Goal: Information Seeking & Learning: Learn about a topic

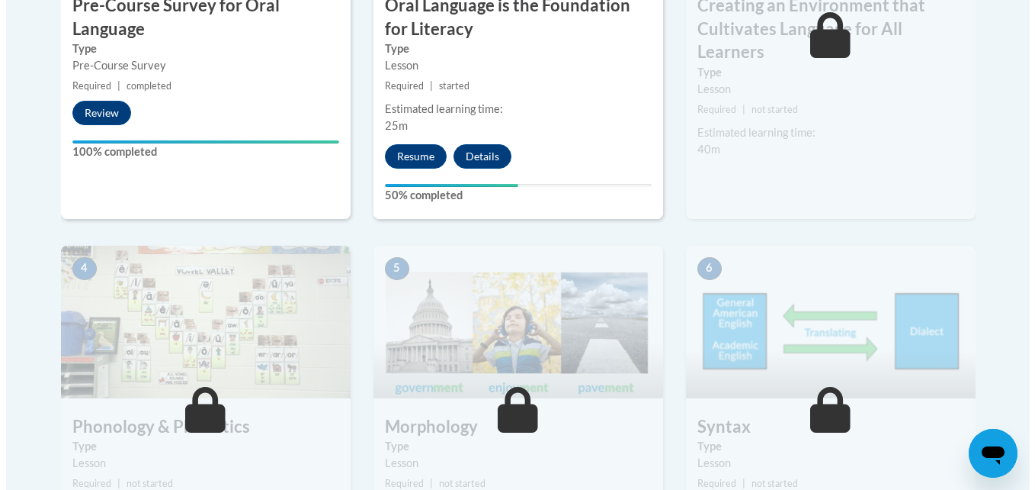
scroll to position [454, 0]
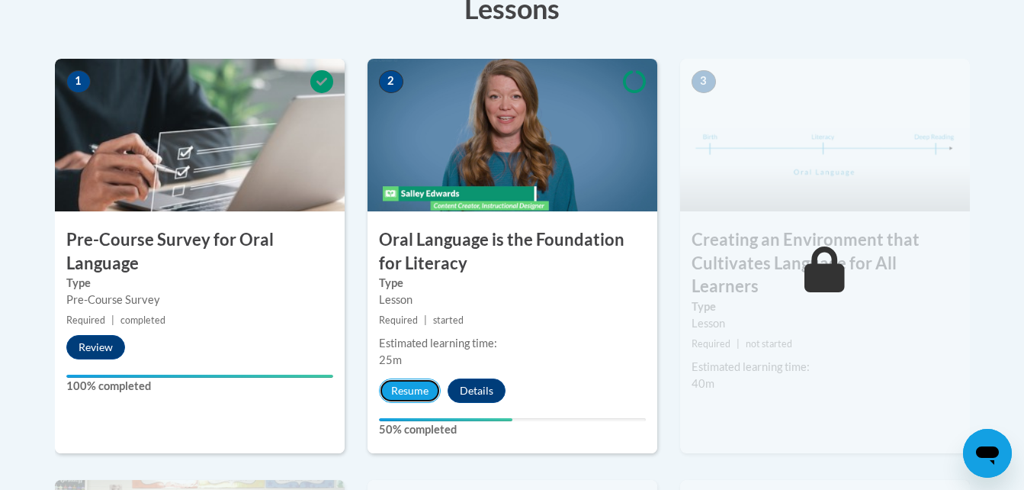
click at [403, 385] on button "Resume" at bounding box center [410, 390] width 62 height 24
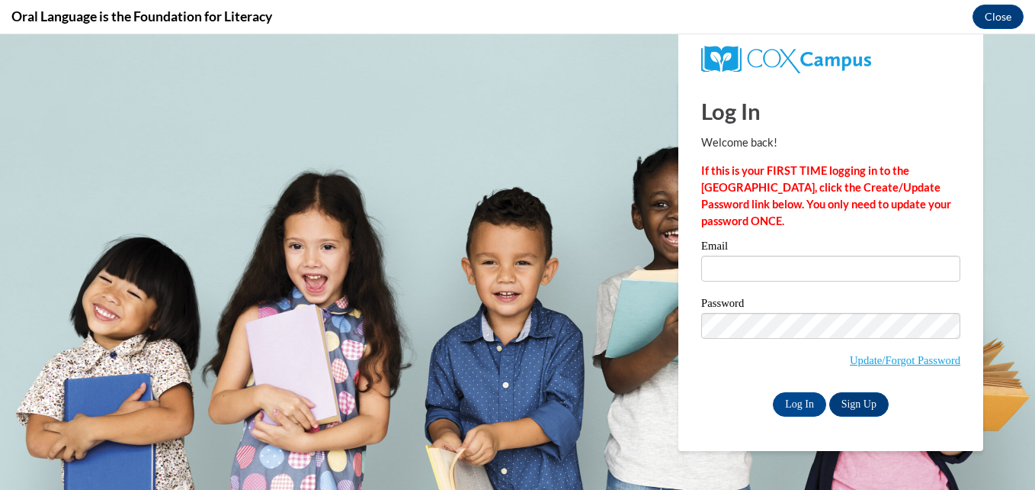
scroll to position [0, 0]
click at [808, 276] on input "Email" at bounding box center [831, 268] width 259 height 26
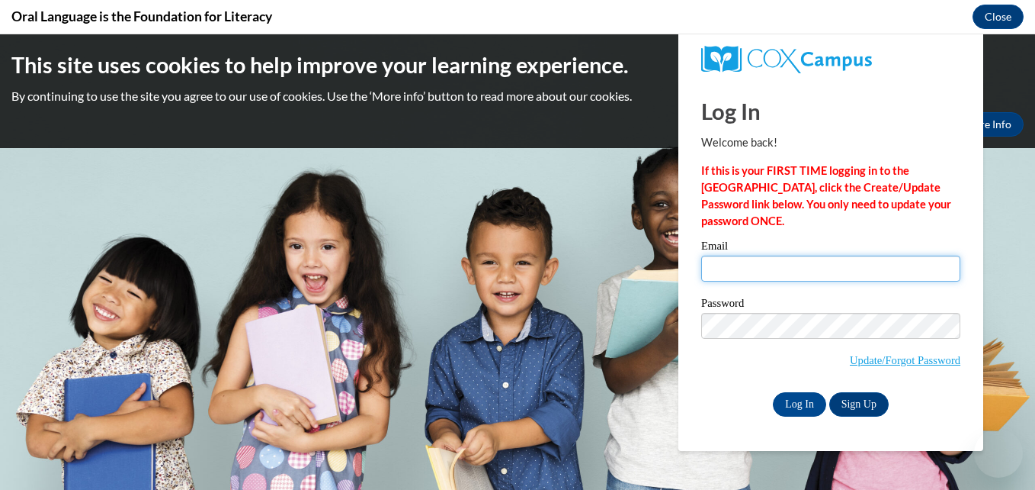
type input "[EMAIL_ADDRESS][DOMAIN_NAME]"
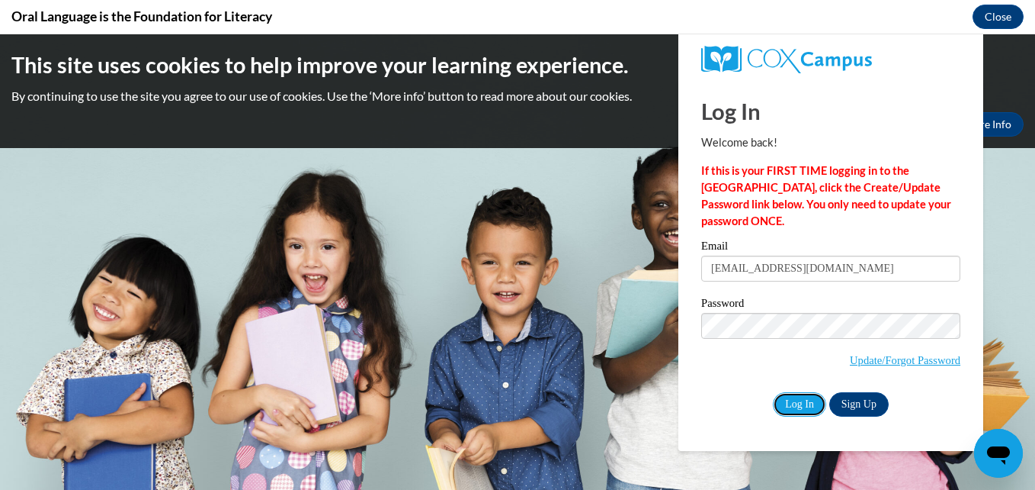
click at [795, 400] on input "Log In" at bounding box center [799, 404] width 53 height 24
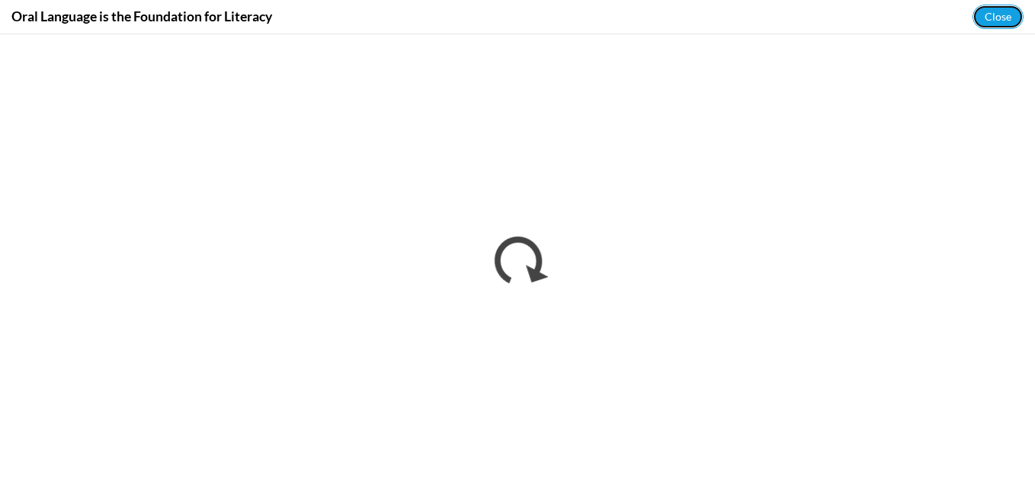
click at [1002, 11] on button "Close" at bounding box center [998, 17] width 51 height 24
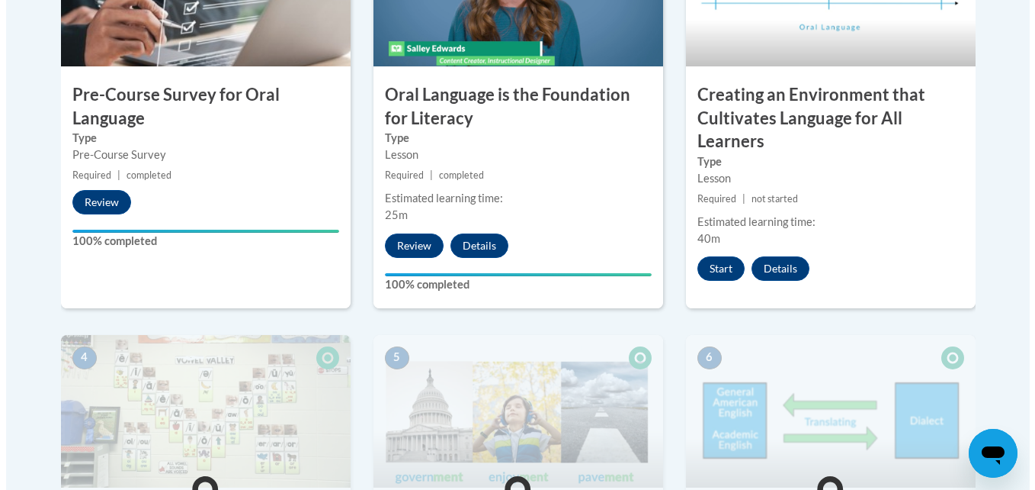
scroll to position [592, 0]
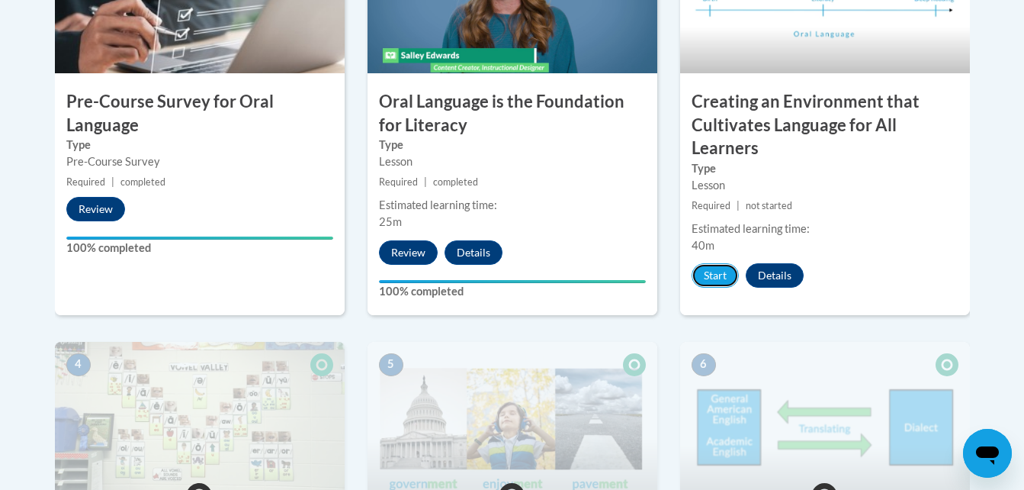
click at [705, 274] on button "Start" at bounding box center [715, 275] width 47 height 24
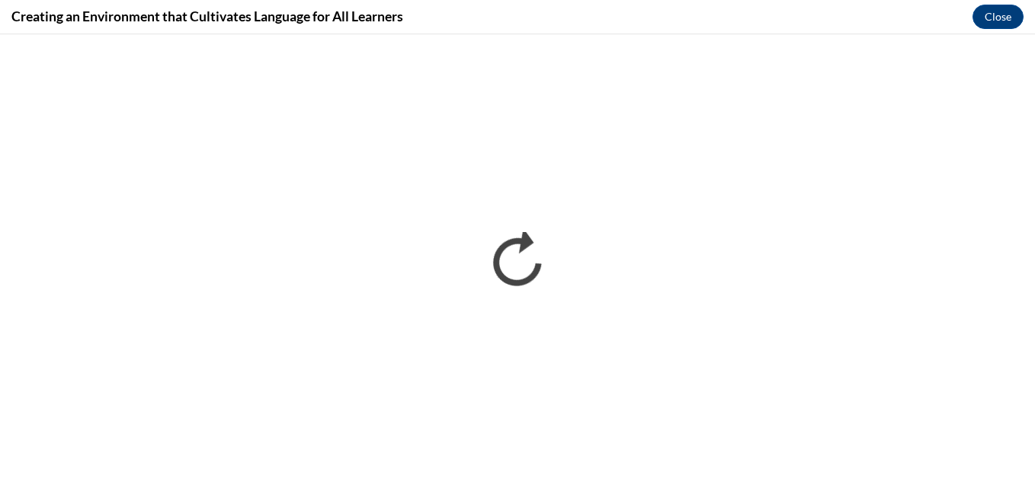
scroll to position [0, 0]
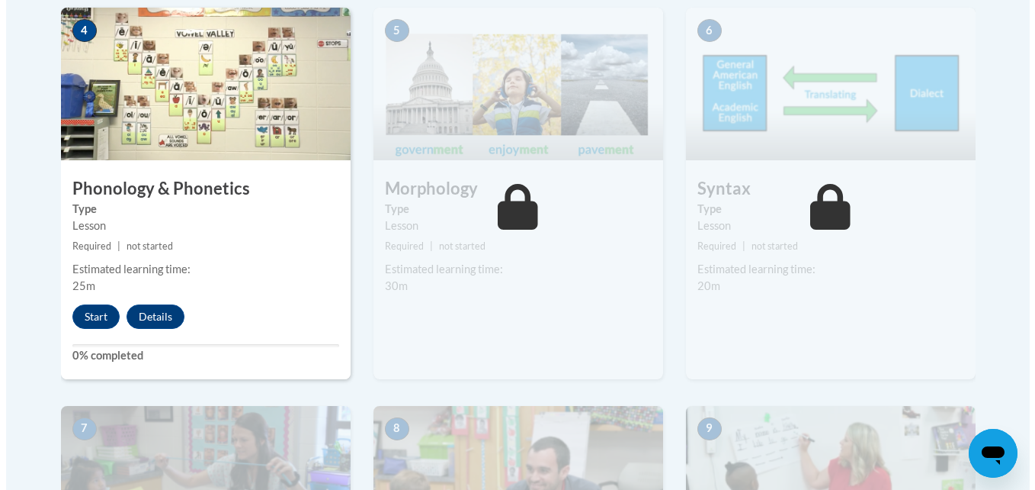
scroll to position [963, 0]
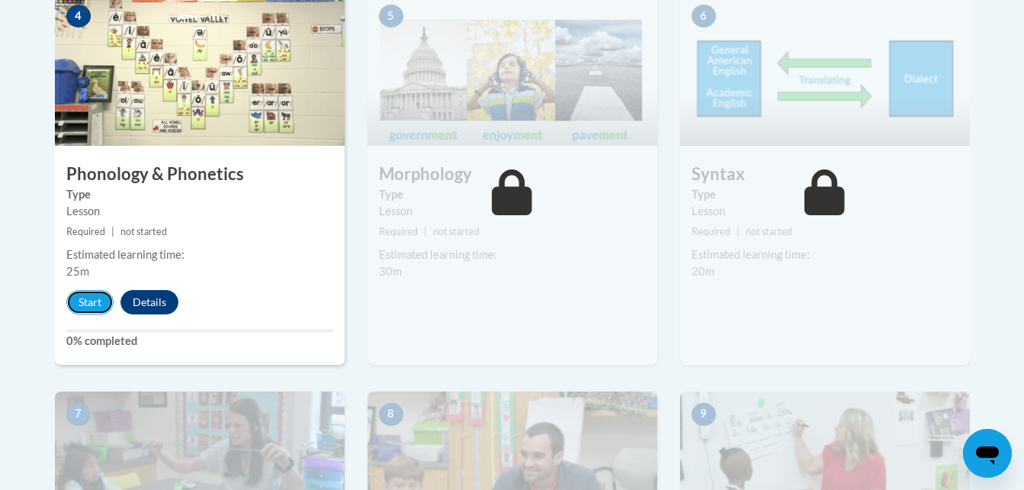
click at [89, 307] on button "Start" at bounding box center [89, 302] width 47 height 24
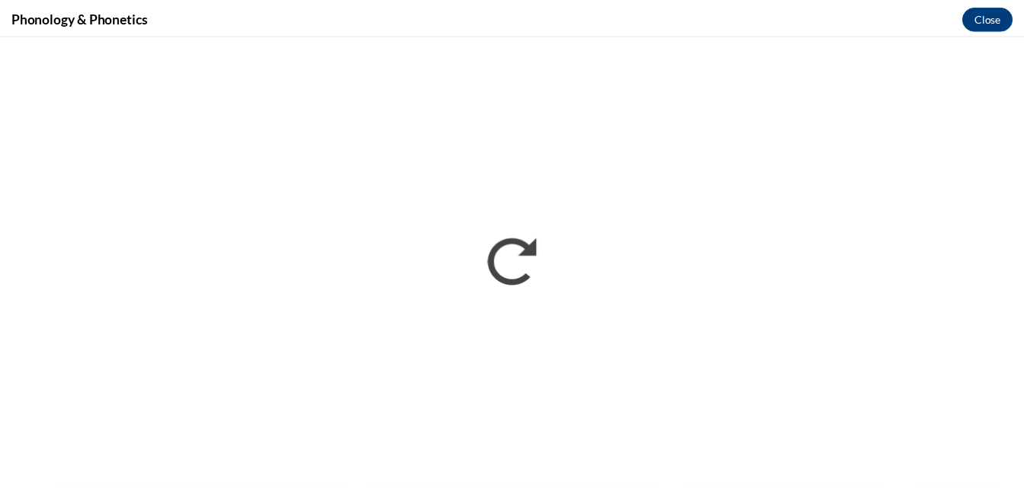
scroll to position [0, 0]
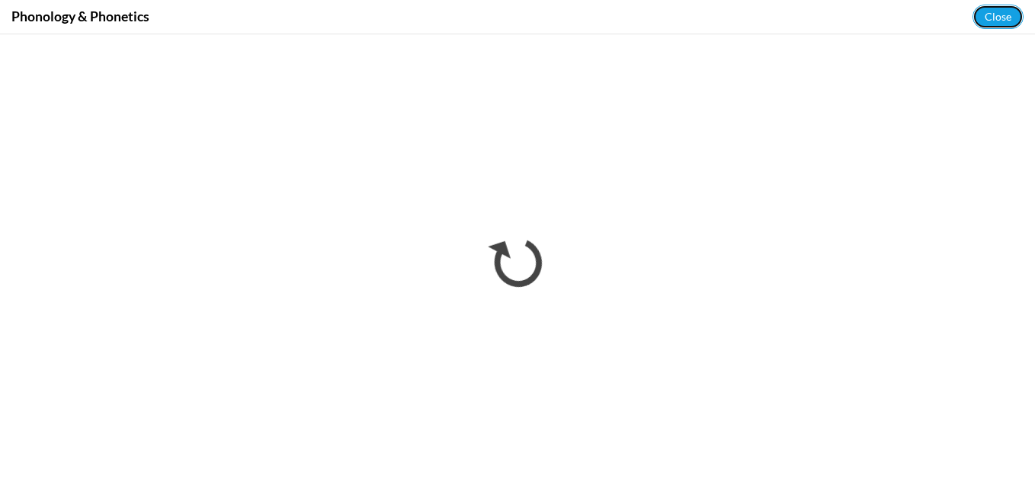
click at [997, 21] on button "Close" at bounding box center [998, 17] width 51 height 24
